Goal: Information Seeking & Learning: Learn about a topic

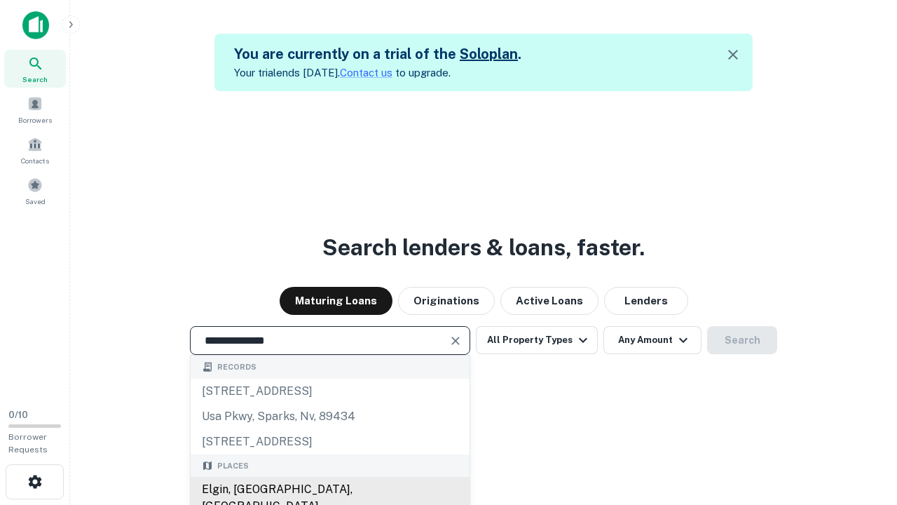
click at [329, 489] on div "Elgin, [GEOGRAPHIC_DATA], [GEOGRAPHIC_DATA]" at bounding box center [330, 498] width 279 height 42
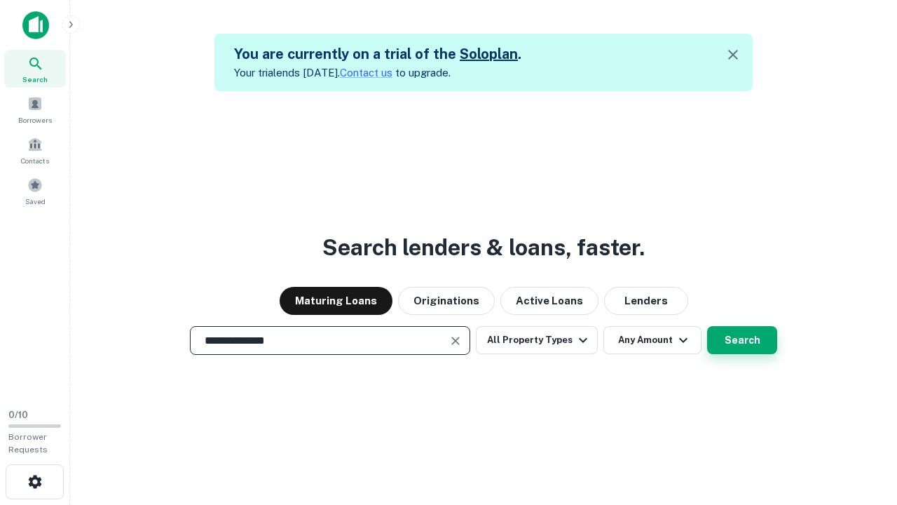
type input "**********"
click at [742, 340] on button "Search" at bounding box center [742, 340] width 70 height 28
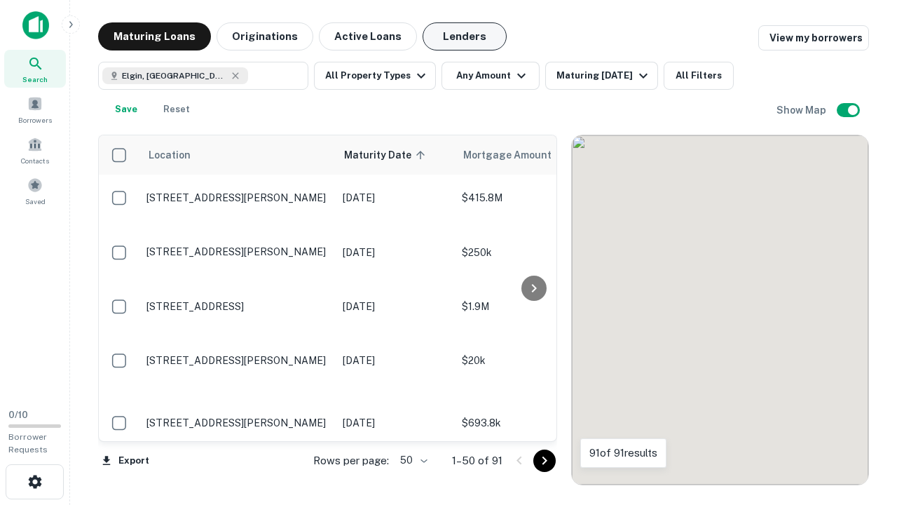
click at [465, 36] on button "Lenders" at bounding box center [465, 36] width 84 height 28
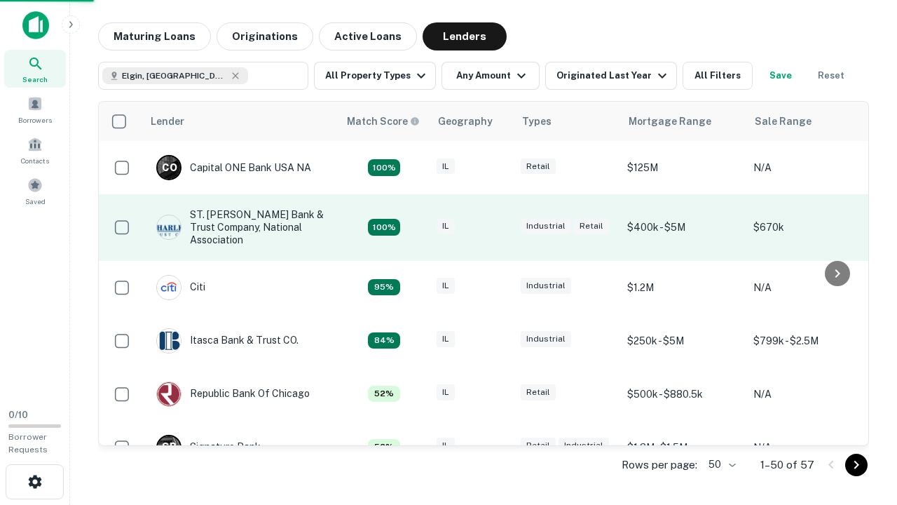
click at [498, 227] on div "IL" at bounding box center [472, 227] width 70 height 19
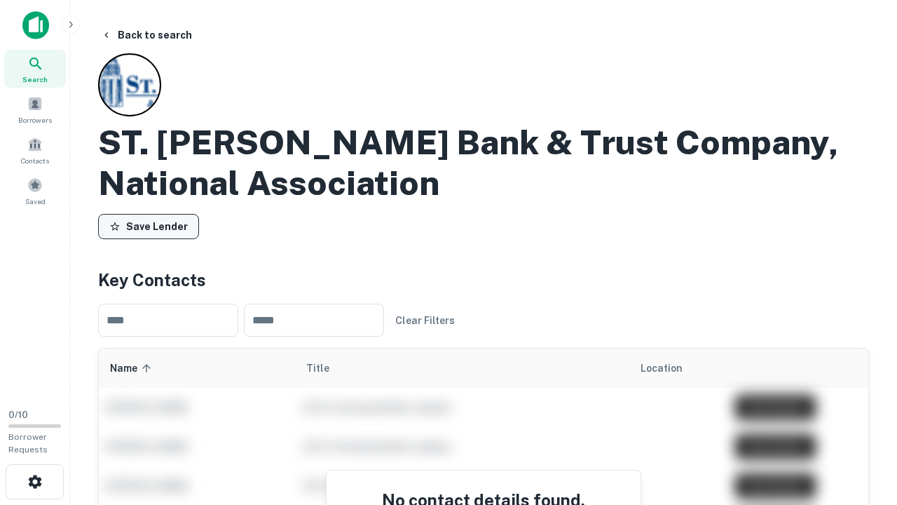
click at [149, 226] on button "Save Lender" at bounding box center [148, 226] width 101 height 25
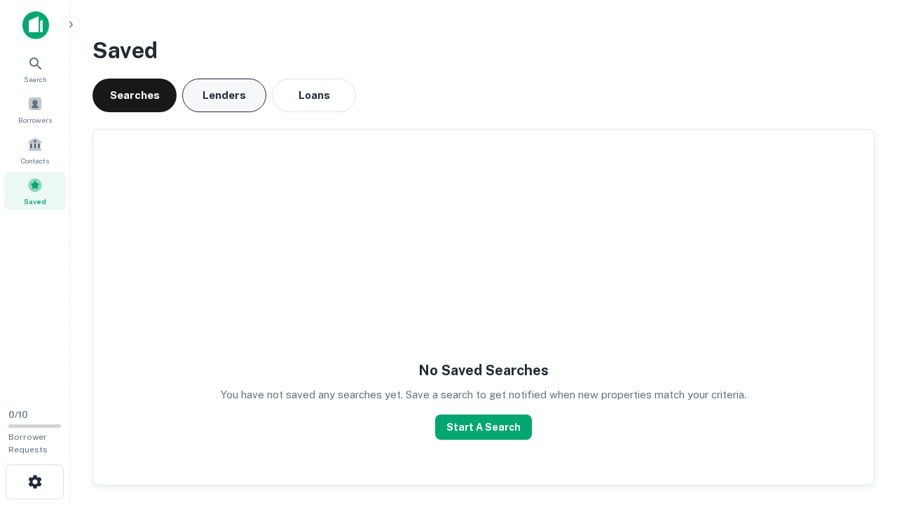
click at [224, 95] on button "Lenders" at bounding box center [224, 95] width 84 height 34
